Goal: Information Seeking & Learning: Stay updated

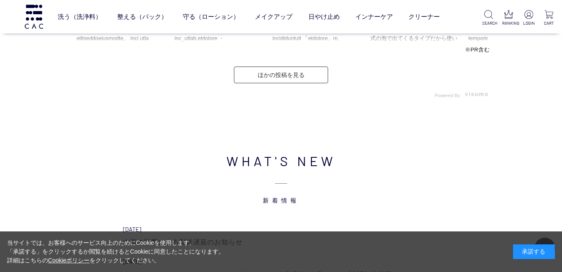
scroll to position [2425, 0]
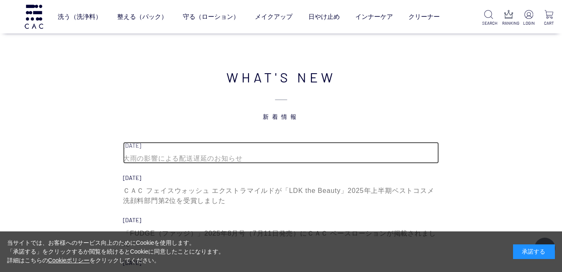
click at [158, 160] on div "大雨の影響による配送遅延のお知らせ" at bounding box center [281, 158] width 316 height 10
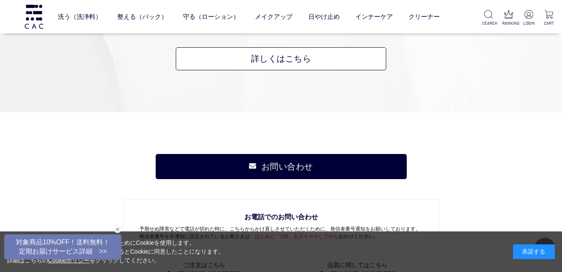
scroll to position [585, 0]
